Goal: Register for event/course

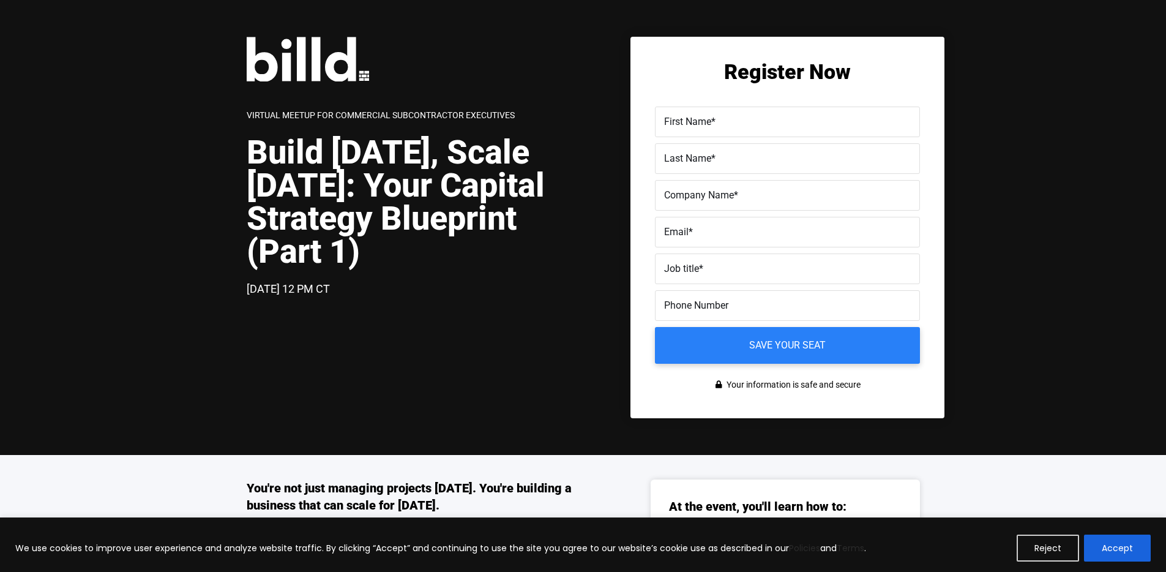
click at [692, 123] on span "First Name" at bounding box center [687, 122] width 47 height 12
click at [692, 123] on input "First Name *" at bounding box center [787, 122] width 265 height 31
type input "[PERSON_NAME]"
type input "[EMAIL_ADDRESS][DOMAIN_NAME]"
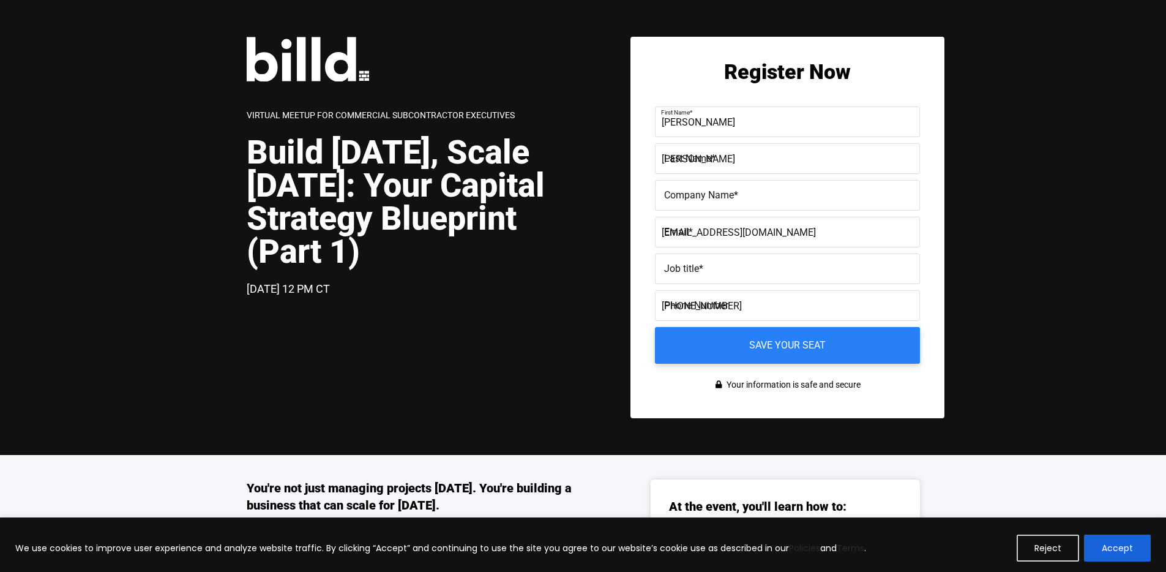
type input "[PHONE_NUMBER]"
click at [718, 202] on label "Company Name *" at bounding box center [787, 196] width 247 height 18
click at [718, 202] on input "Company Name *" at bounding box center [787, 195] width 265 height 31
type input "Billd"
type input "[PERSON_NAME][EMAIL_ADDRESS][DOMAIN_NAME]"
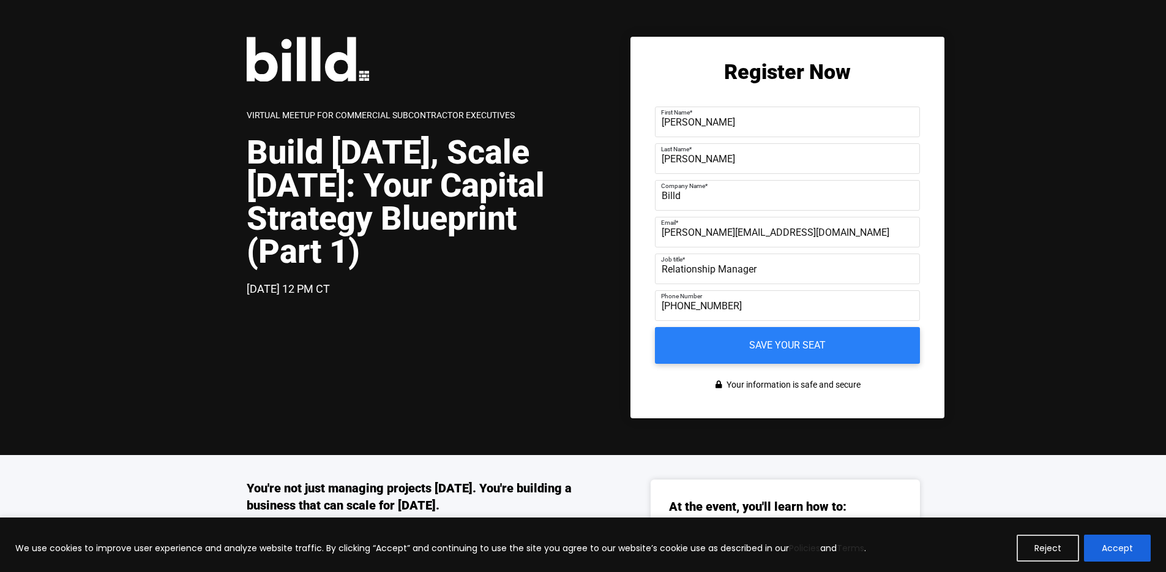
type input "Relationship Manager"
type input "[PHONE_NUMBER]"
click at [773, 337] on input "Save your seat" at bounding box center [787, 345] width 279 height 39
